Goal: Task Accomplishment & Management: Use online tool/utility

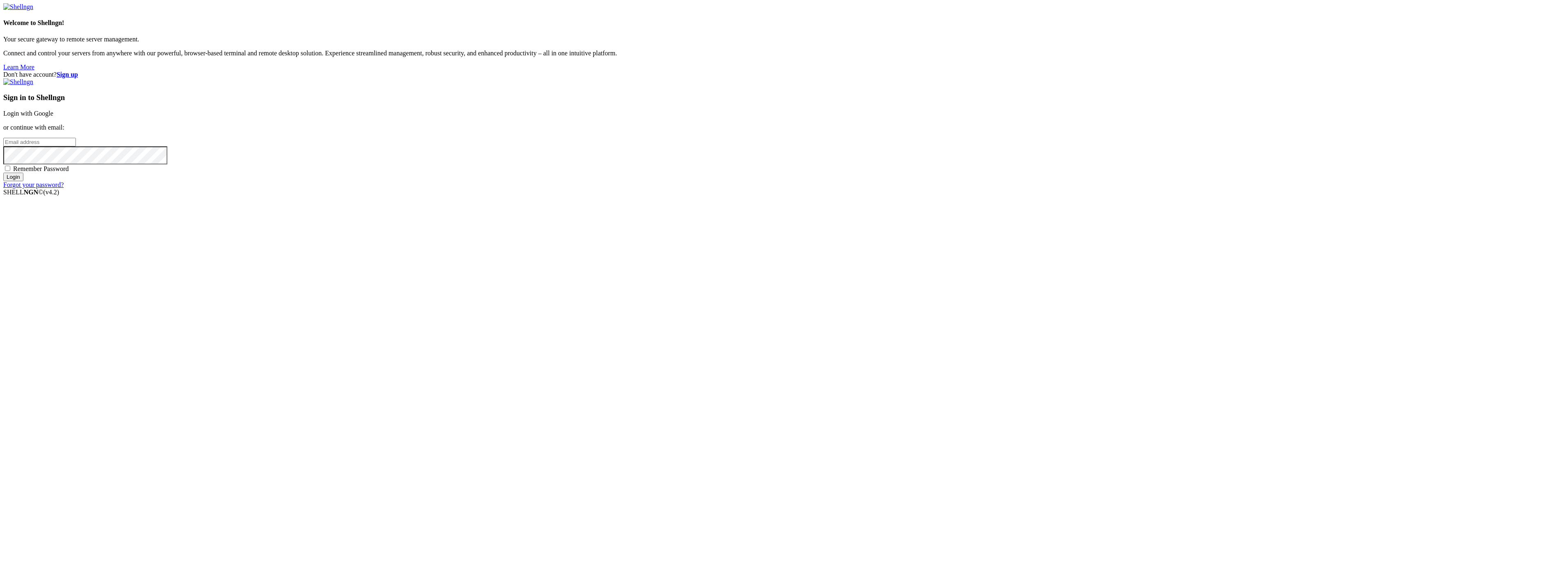
click at [1012, 189] on div "Sign in to Shellngn Login with Google or continue with email: Remember Password…" at bounding box center [783, 133] width 1561 height 110
click at [76, 147] on input "email" at bounding box center [39, 142] width 72 height 9
type input "[PERSON_NAME][EMAIL_ADDRESS][PERSON_NAME][DOMAIN_NAME]"
click at [3, 173] on input "Login" at bounding box center [13, 177] width 20 height 9
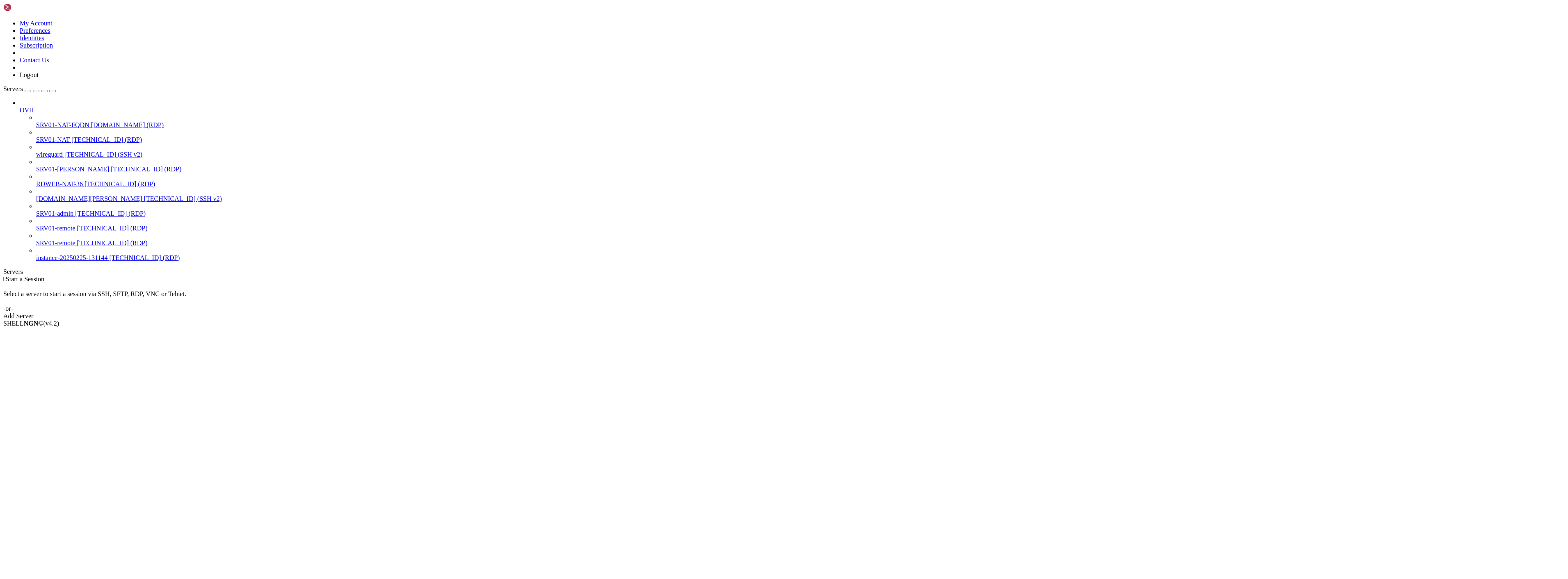
click at [71, 136] on span "[TECHNICAL_ID] (RDP)" at bounding box center [107, 139] width 71 height 7
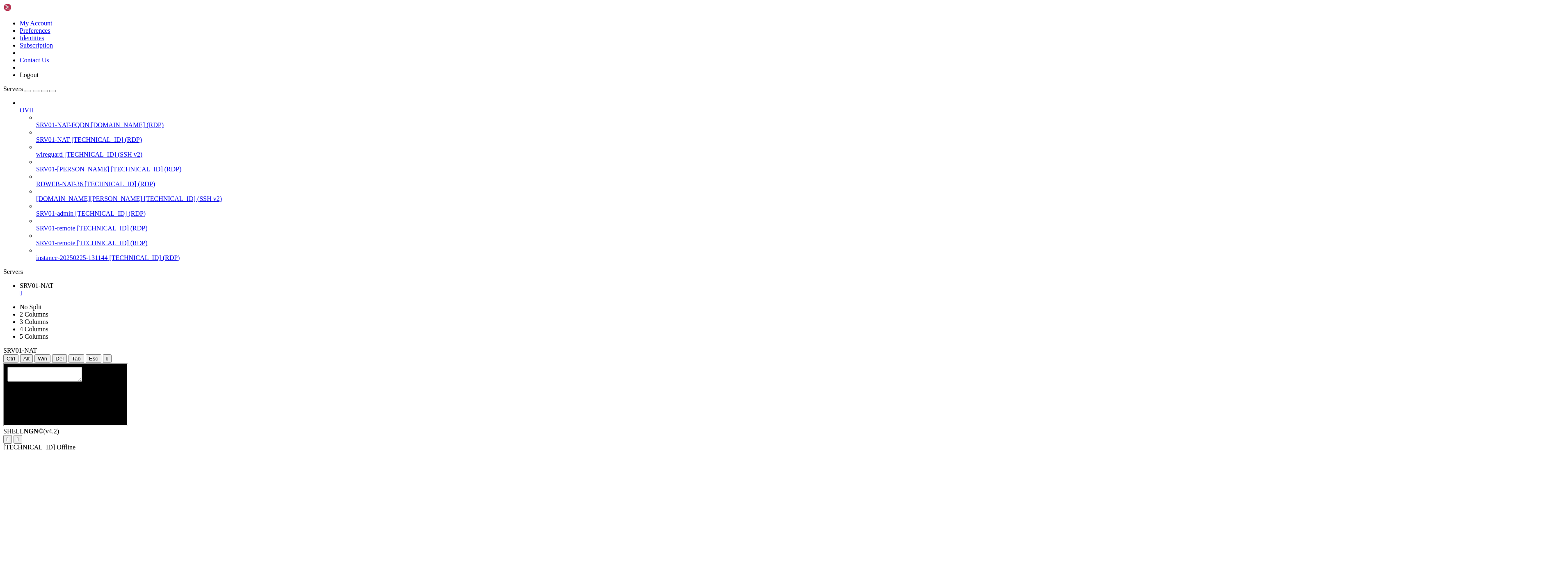
click at [52, 91] on icon "button" at bounding box center [52, 91] width 0 height 0
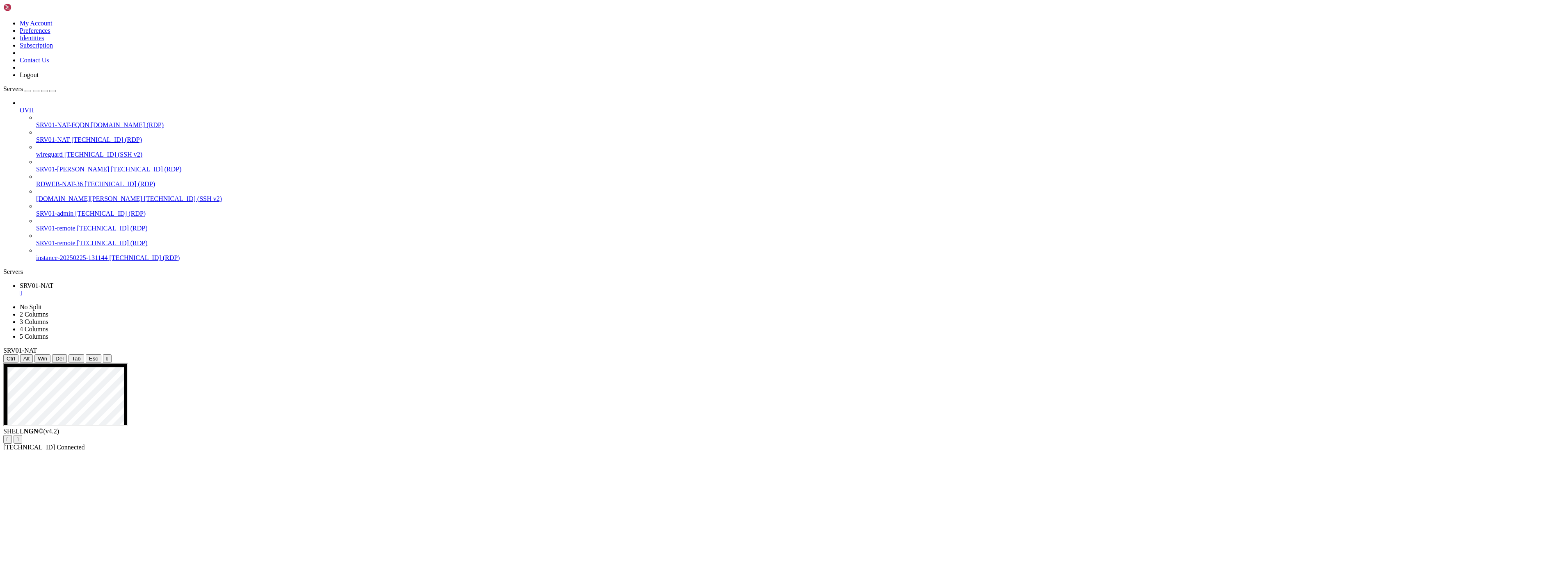
drag, startPoint x: 908, startPoint y: 727, endPoint x: 897, endPoint y: 733, distance: 12.5
drag, startPoint x: 702, startPoint y: 422, endPoint x: 883, endPoint y: 423, distance: 181.0
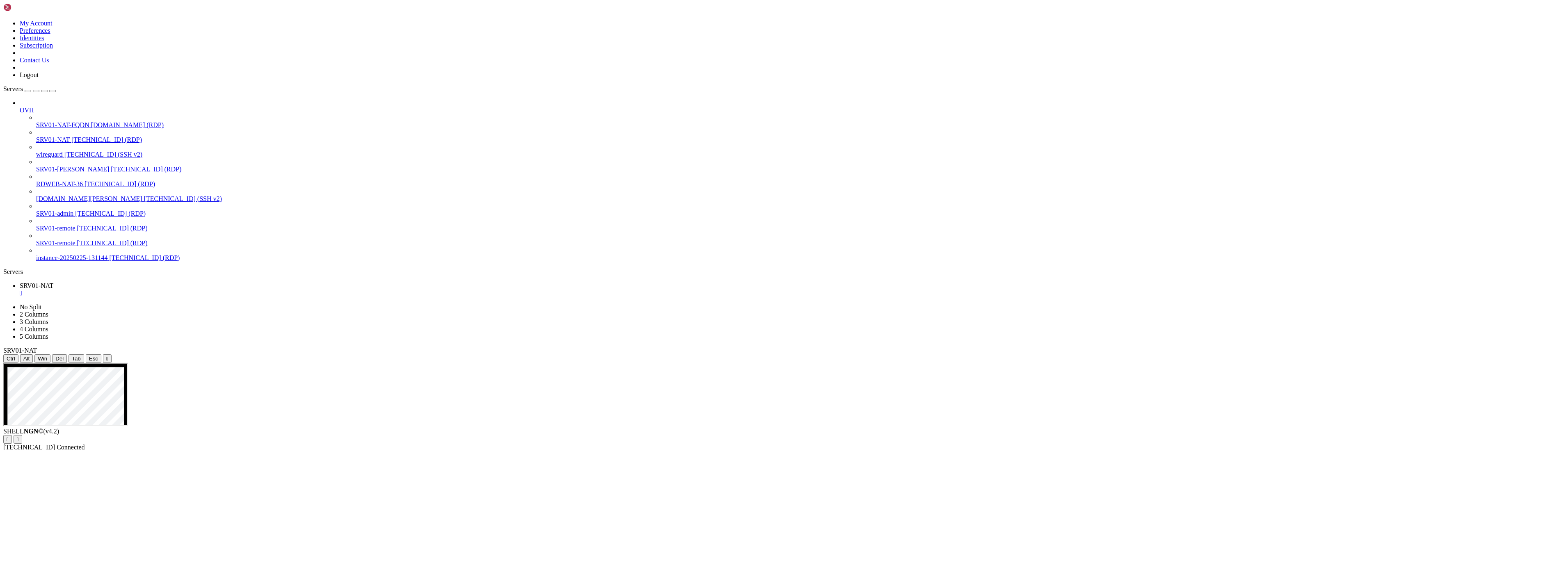
drag, startPoint x: 911, startPoint y: 521, endPoint x: 956, endPoint y: 493, distance: 53.0
